Goal: Information Seeking & Learning: Find specific fact

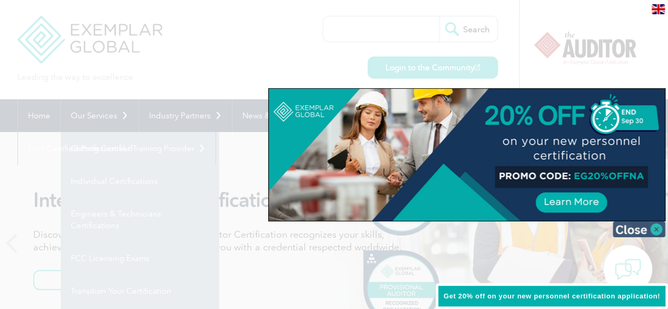
click at [637, 229] on img at bounding box center [639, 229] width 53 height 16
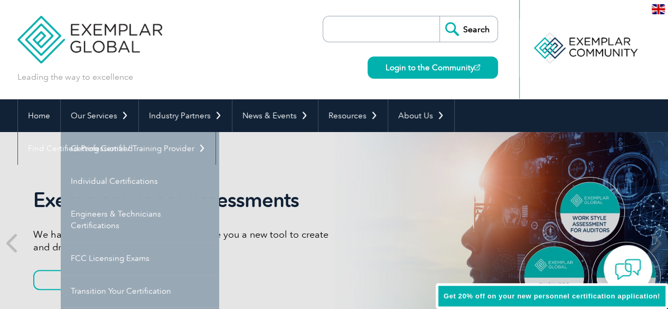
click at [384, 29] on input "search" at bounding box center [383, 28] width 111 height 25
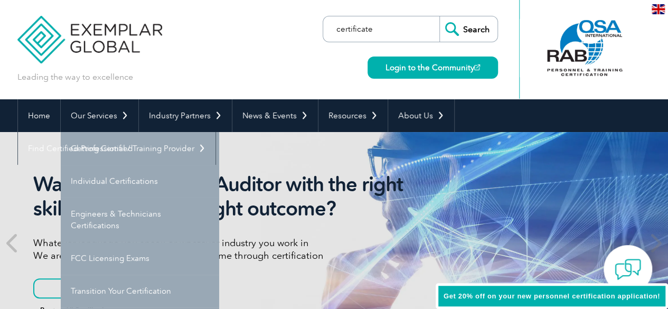
type input "certificate"
click at [439, 16] on input "Search" at bounding box center [468, 28] width 58 height 25
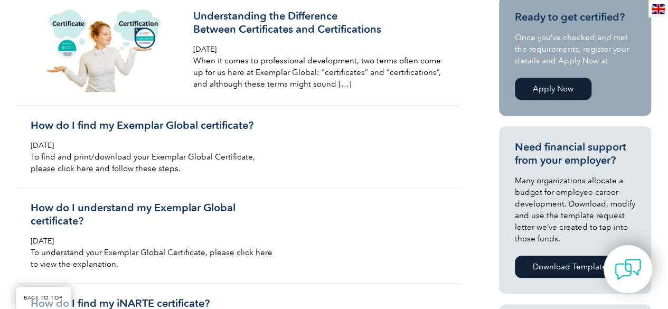
scroll to position [322, 0]
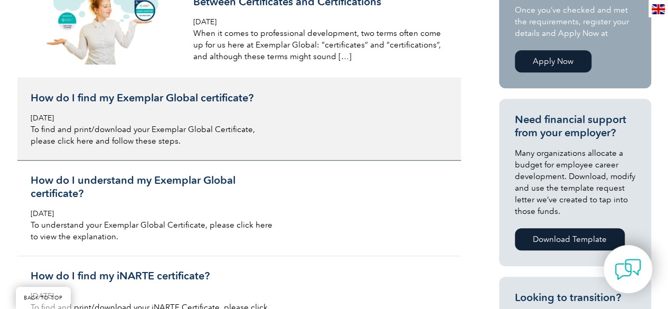
click at [179, 97] on h3 "How do I find my Exemplar Global certificate?" at bounding box center [156, 97] width 250 height 13
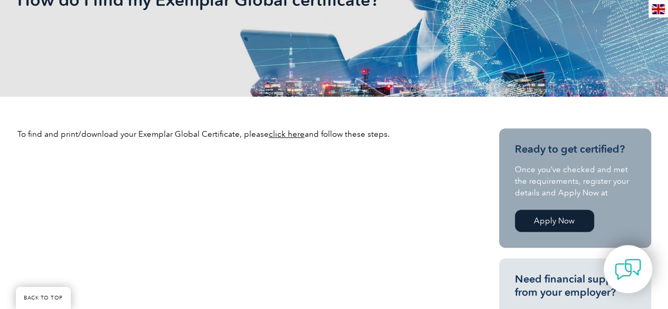
scroll to position [230, 0]
click at [287, 134] on link "click here" at bounding box center [287, 134] width 36 height 10
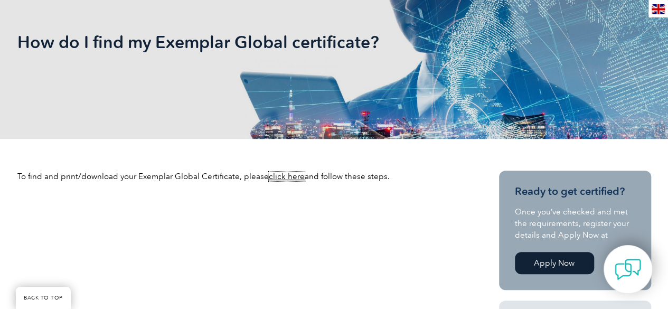
scroll to position [186, 0]
click at [281, 177] on link "click here" at bounding box center [287, 177] width 36 height 10
